Goal: Task Accomplishment & Management: Manage account settings

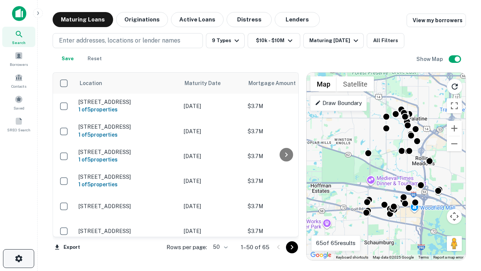
click at [18, 258] on icon "button" at bounding box center [18, 258] width 9 height 9
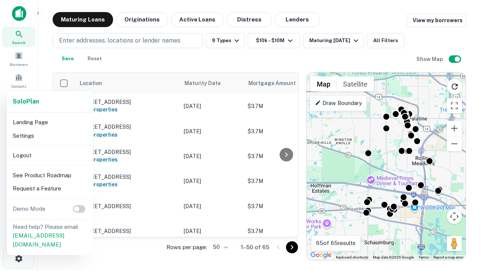
click at [50, 155] on li "Logout" at bounding box center [50, 155] width 80 height 14
